Goal: Entertainment & Leisure: Browse casually

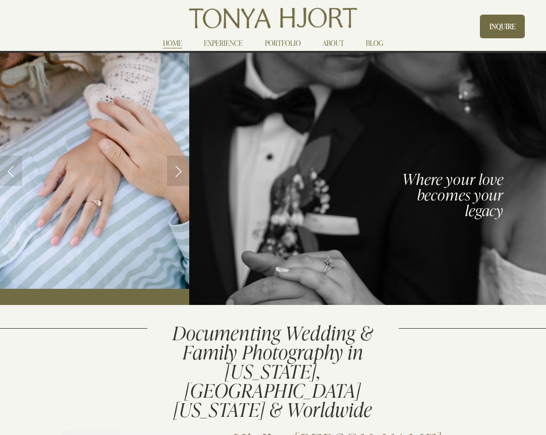
click at [238, 43] on link "EXPERIENCE" at bounding box center [223, 43] width 39 height 12
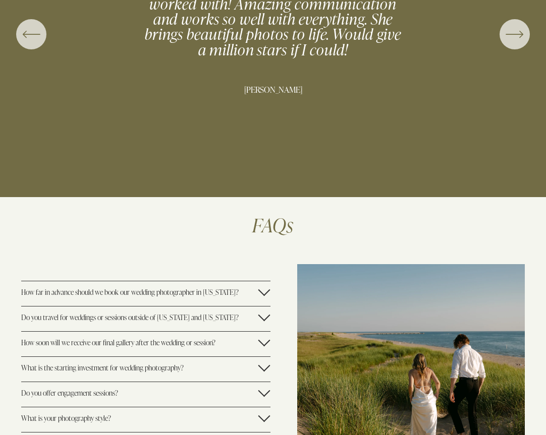
scroll to position [2072, 0]
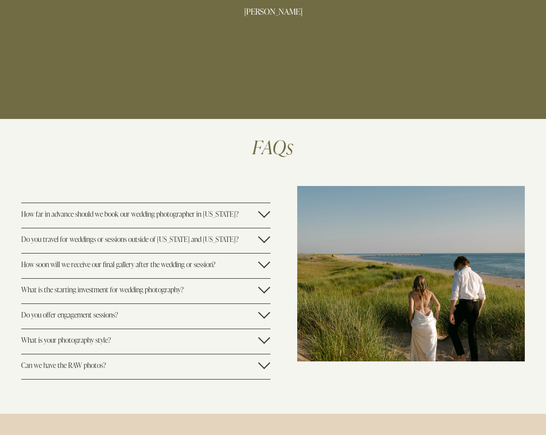
click at [252, 209] on span "How far in advance should we book our wedding photographer in [US_STATE]?" at bounding box center [139, 214] width 237 height 10
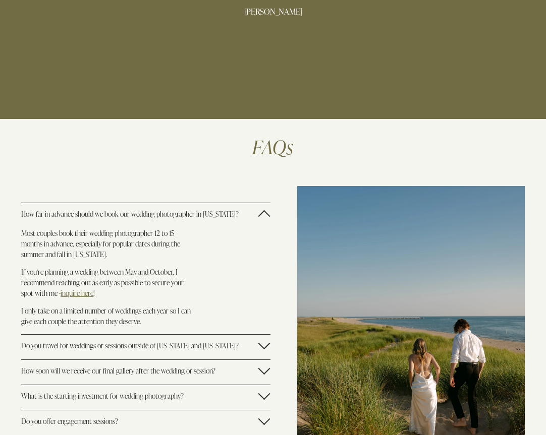
click at [252, 209] on span "How far in advance should we book our wedding photographer in [US_STATE]?" at bounding box center [139, 214] width 237 height 10
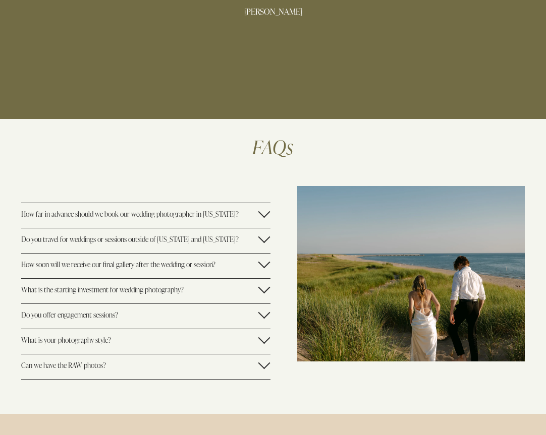
click at [221, 335] on span "What is your photography style?" at bounding box center [139, 340] width 237 height 10
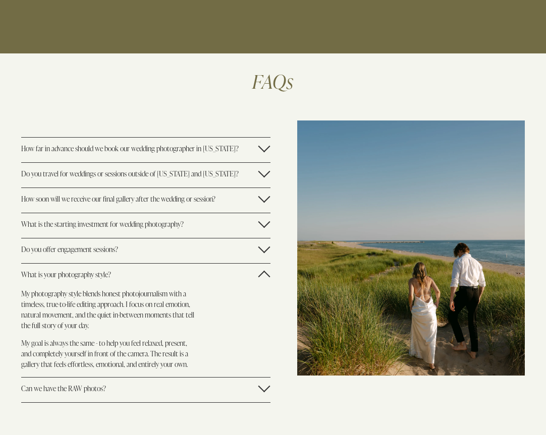
scroll to position [2138, 0]
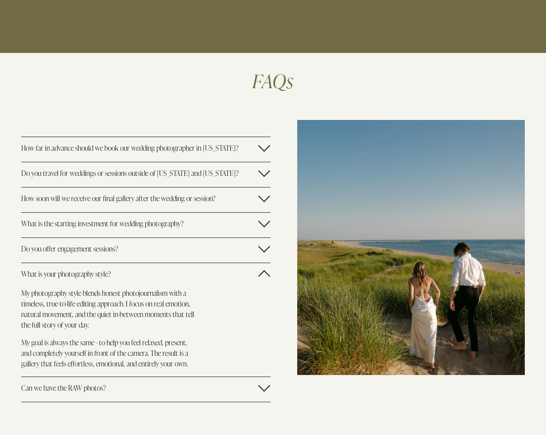
click at [264, 270] on div at bounding box center [264, 276] width 12 height 12
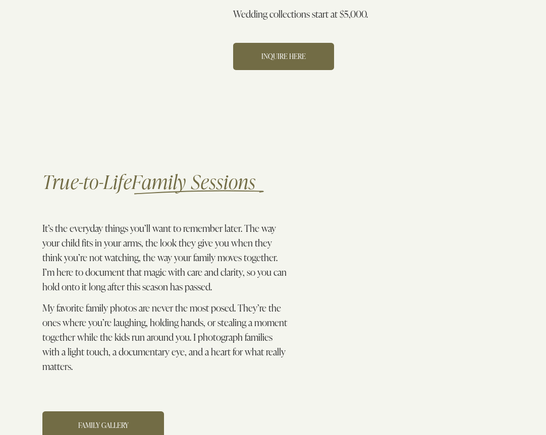
scroll to position [0, 0]
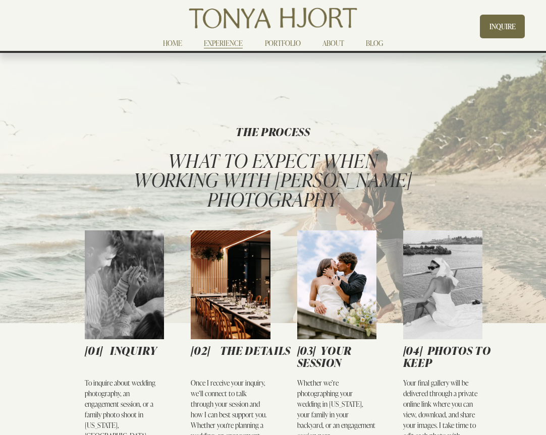
click at [290, 43] on link "PORTFOLIO" at bounding box center [283, 43] width 36 height 12
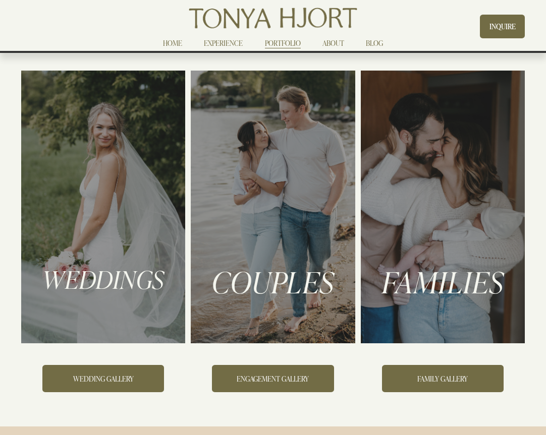
click at [116, 252] on div at bounding box center [103, 207] width 164 height 272
click at [98, 383] on link "WEDDING GALLERY" at bounding box center [103, 378] width 122 height 27
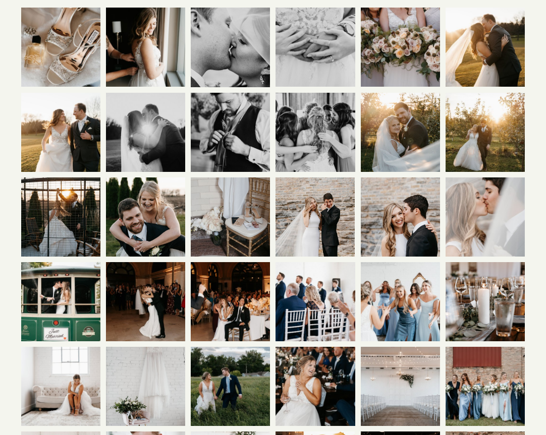
scroll to position [166, 0]
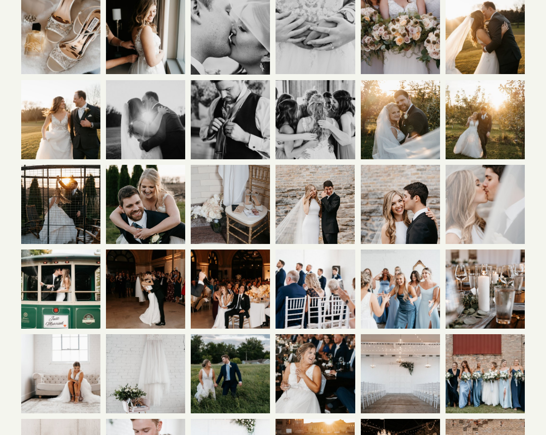
click at [150, 297] on img at bounding box center [147, 289] width 119 height 79
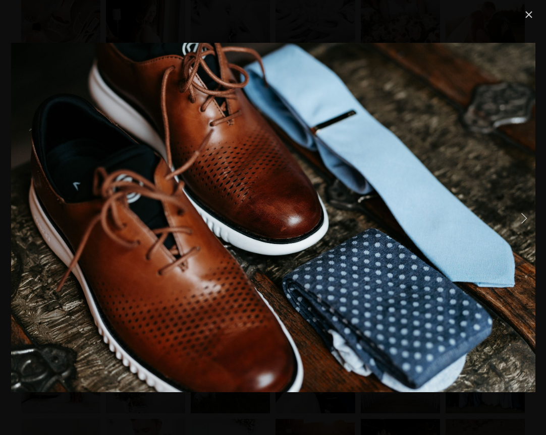
click at [527, 14] on link "Close" at bounding box center [529, 15] width 12 height 12
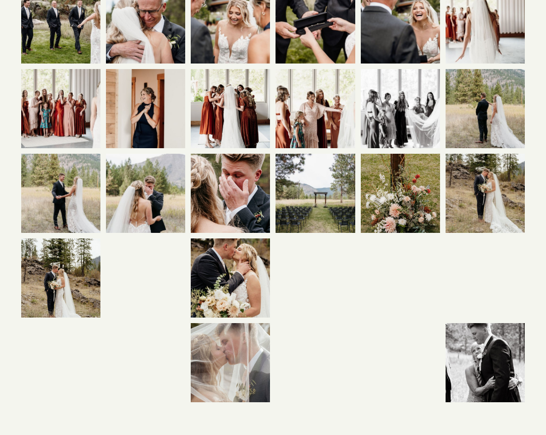
scroll to position [1367, 0]
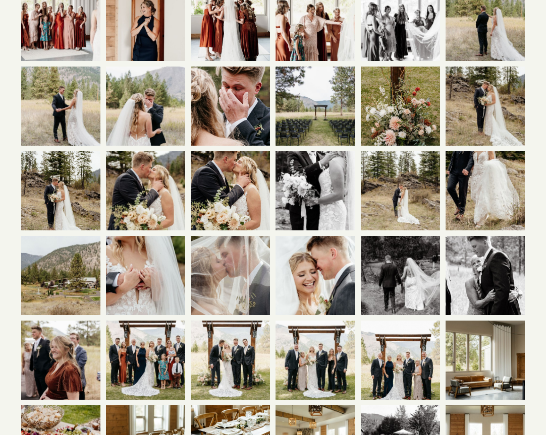
click at [246, 205] on img at bounding box center [230, 191] width 79 height 119
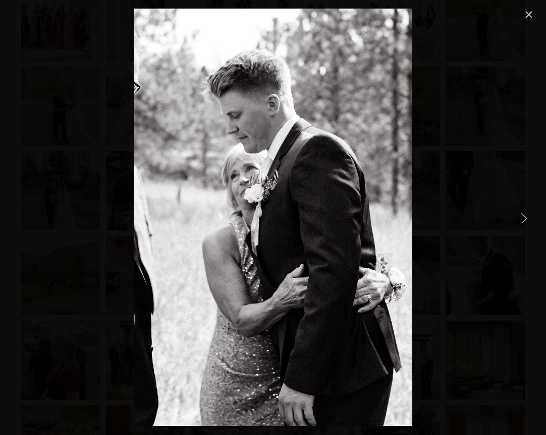
click at [533, 13] on link "Close" at bounding box center [529, 15] width 12 height 12
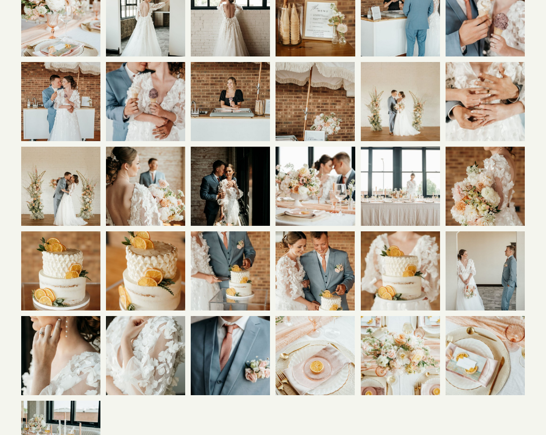
scroll to position [3068, 0]
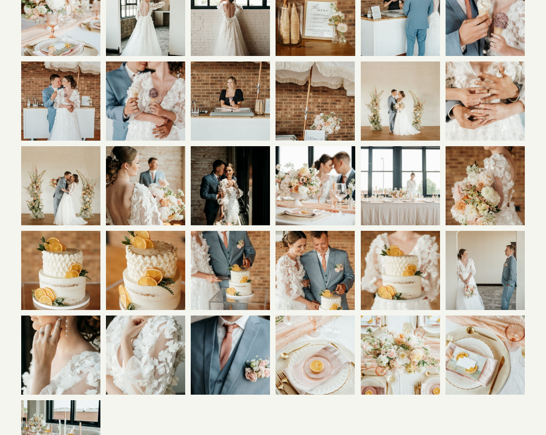
click at [156, 200] on img at bounding box center [145, 186] width 79 height 119
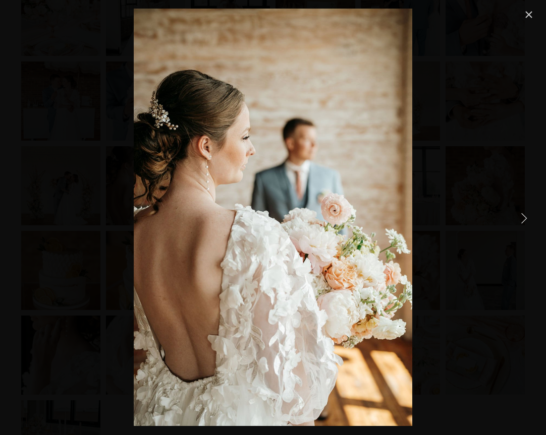
click at [525, 18] on link "Close" at bounding box center [529, 15] width 12 height 12
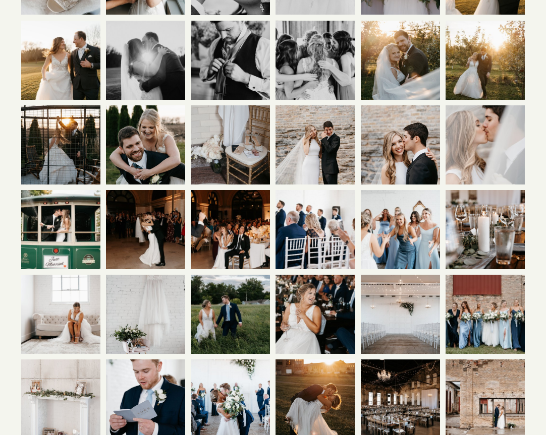
scroll to position [249, 0]
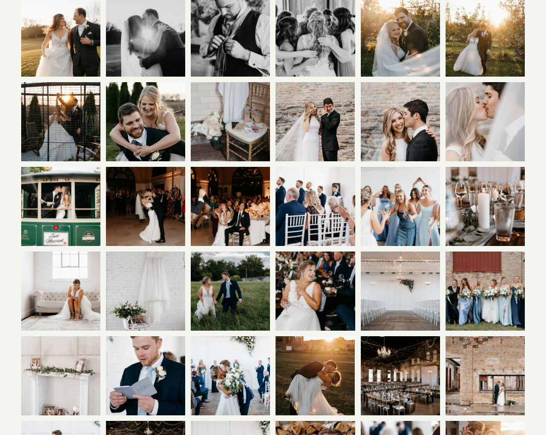
click at [251, 189] on img at bounding box center [210, 206] width 119 height 79
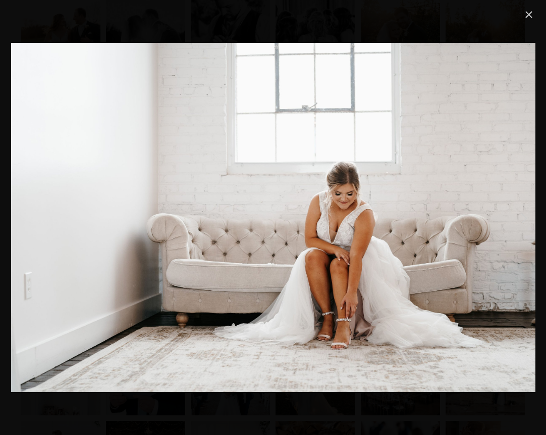
click at [530, 12] on link "Close" at bounding box center [529, 15] width 12 height 12
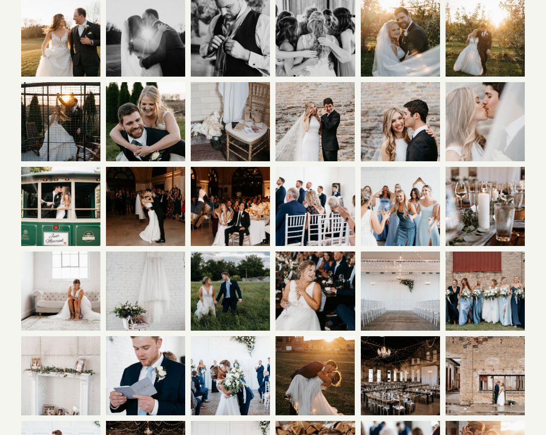
scroll to position [332, 0]
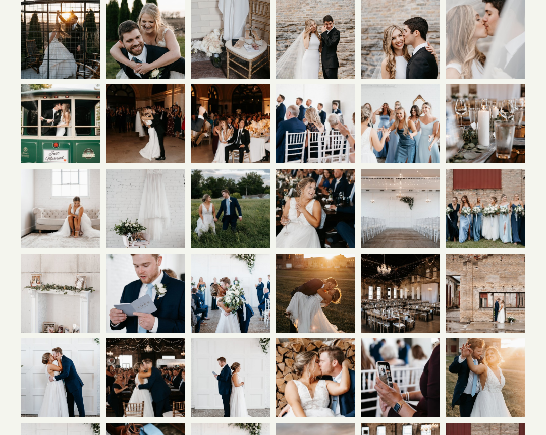
click at [77, 207] on img at bounding box center [61, 208] width 119 height 79
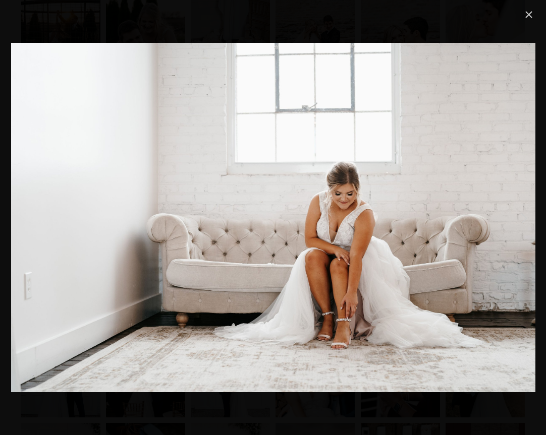
click at [533, 9] on link "Close" at bounding box center [529, 15] width 12 height 12
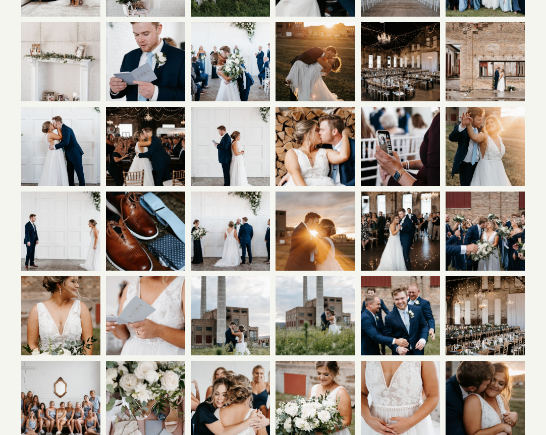
scroll to position [579, 0]
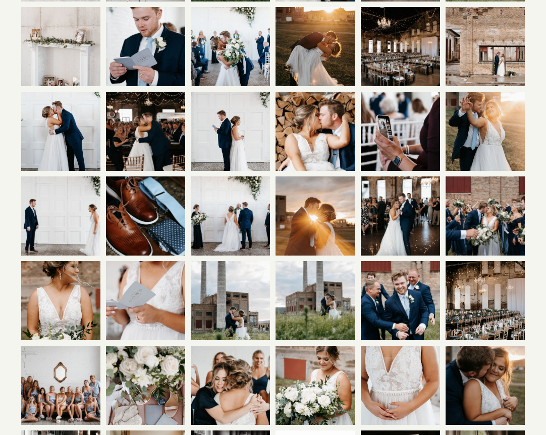
click at [326, 153] on img at bounding box center [315, 131] width 119 height 79
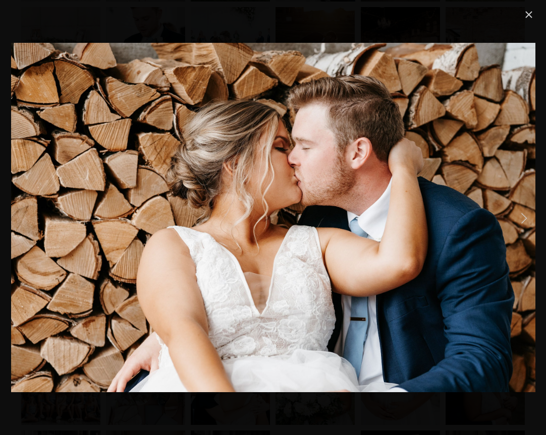
click at [532, 18] on link "Close" at bounding box center [529, 15] width 12 height 12
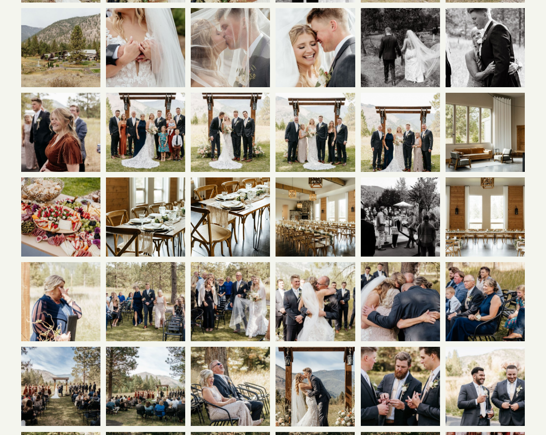
scroll to position [1600, 0]
